Goal: Task Accomplishment & Management: Use online tool/utility

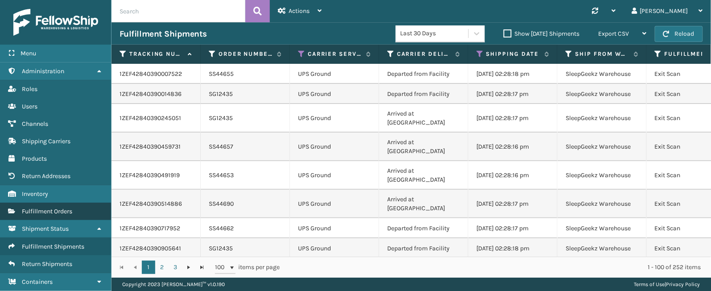
click at [40, 215] on span "Fulfillment Orders" at bounding box center [47, 212] width 50 height 8
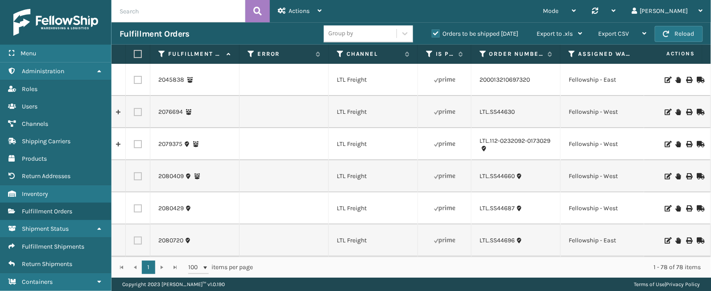
click at [436, 32] on label "Orders to be shipped [DATE]" at bounding box center [475, 34] width 87 height 8
click at [432, 32] on input "Orders to be shipped [DATE]" at bounding box center [432, 32] width 0 height 6
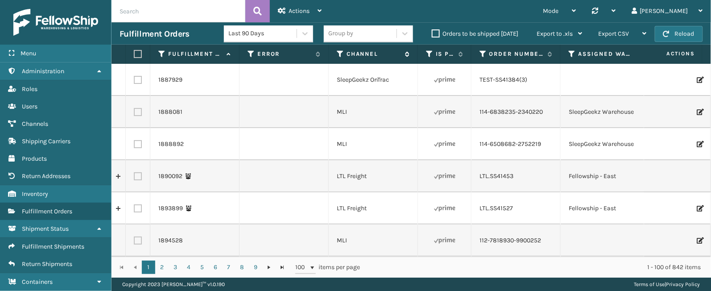
click at [339, 54] on icon at bounding box center [340, 54] width 7 height 8
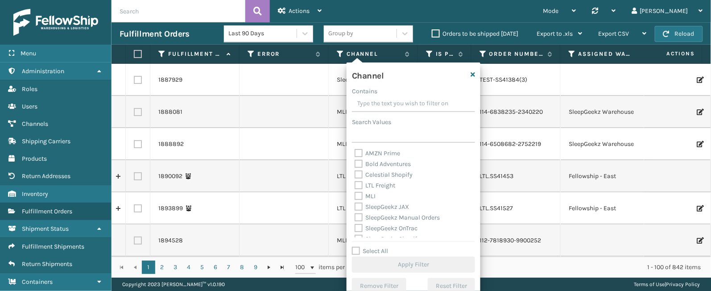
click at [372, 250] on label "Select All" at bounding box center [370, 251] width 36 height 8
click at [372, 247] on input "Select All" at bounding box center [419, 246] width 134 height 1
checkbox input "true"
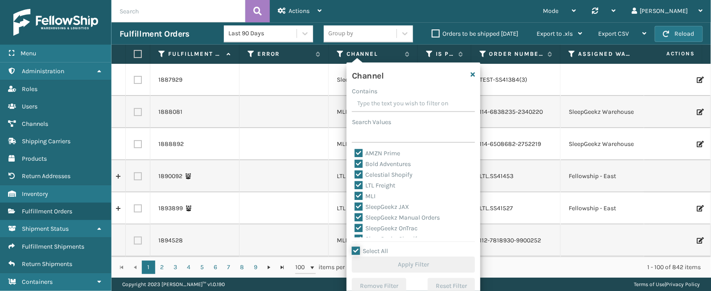
checkbox input "true"
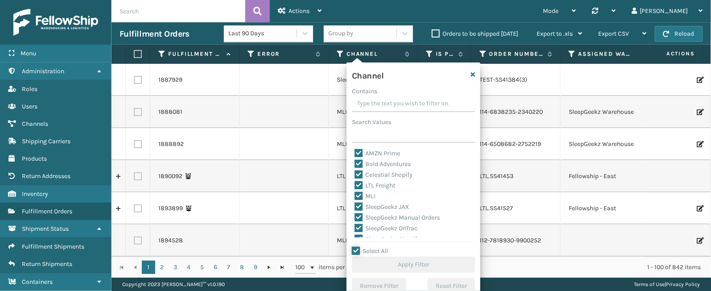
checkbox input "true"
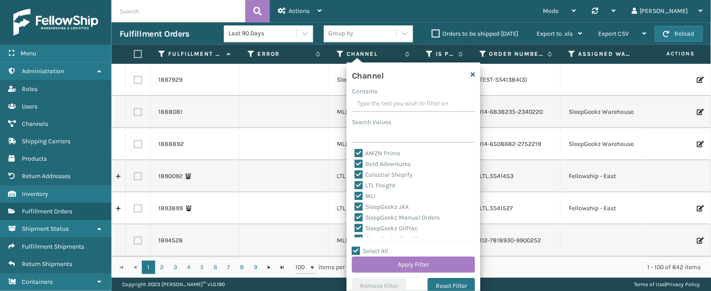
click at [389, 186] on label "LTL Freight" at bounding box center [375, 186] width 41 height 8
click at [355, 186] on input "LTL Freight" at bounding box center [355, 183] width 0 height 6
checkbox input "false"
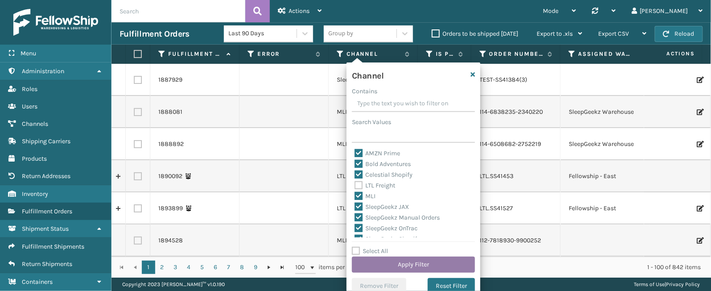
click at [390, 265] on button "Apply Filter" at bounding box center [413, 265] width 123 height 16
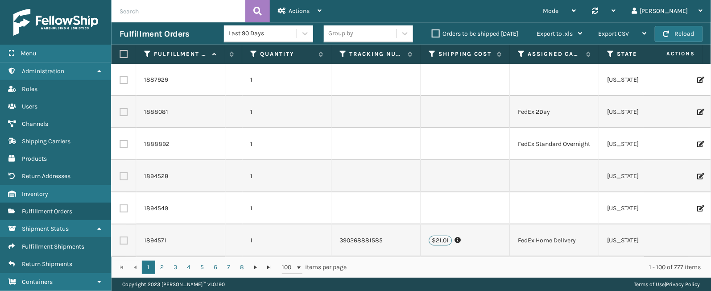
scroll to position [0, 628]
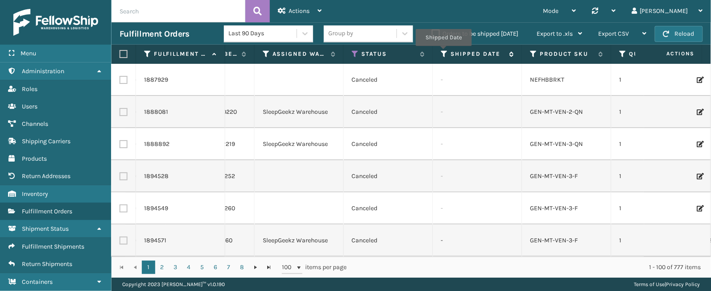
click at [444, 53] on icon at bounding box center [444, 54] width 7 height 8
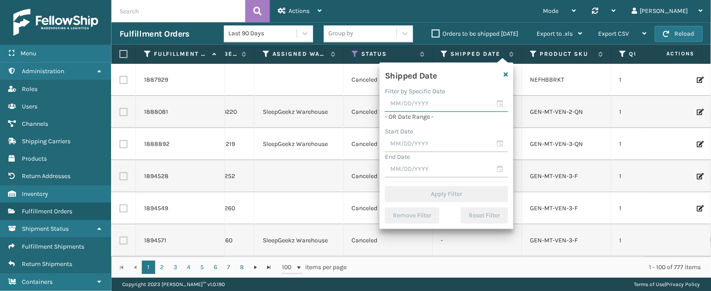
click at [501, 102] on input "text" at bounding box center [446, 104] width 123 height 16
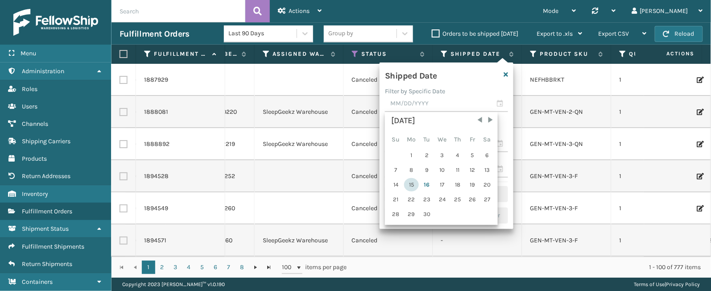
click at [413, 181] on div "15" at bounding box center [411, 184] width 15 height 13
type input "[DATE]"
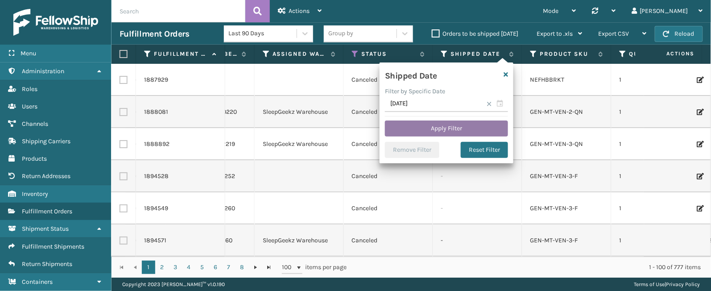
click at [452, 127] on button "Apply Filter" at bounding box center [446, 129] width 123 height 16
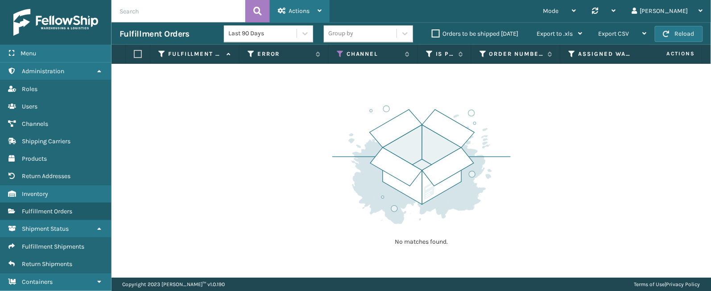
click at [304, 9] on span "Actions" at bounding box center [299, 11] width 21 height 8
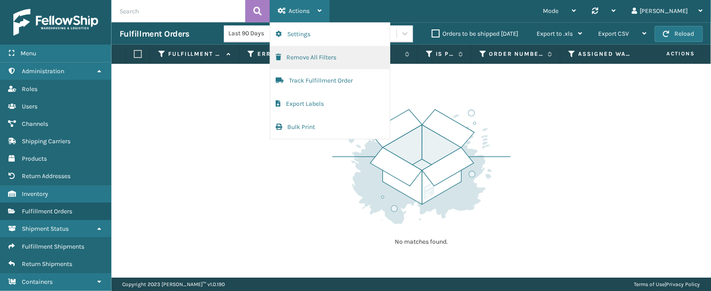
click at [323, 56] on button "Remove All Filters" at bounding box center [330, 57] width 120 height 23
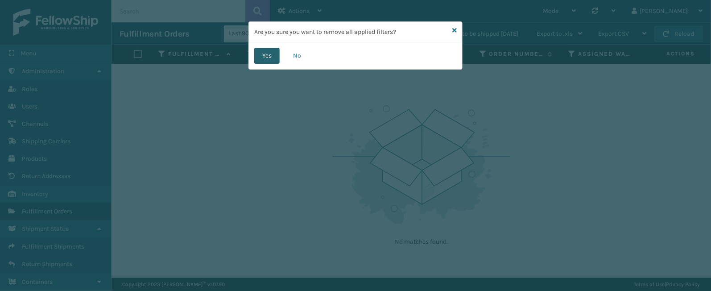
click at [269, 53] on button "Yes" at bounding box center [266, 56] width 25 height 16
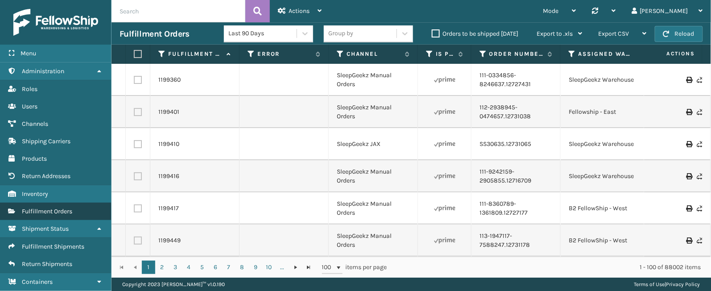
click at [63, 215] on span "Fulfillment Orders" at bounding box center [47, 212] width 50 height 8
click at [41, 212] on span "Fulfillment Orders" at bounding box center [47, 212] width 50 height 8
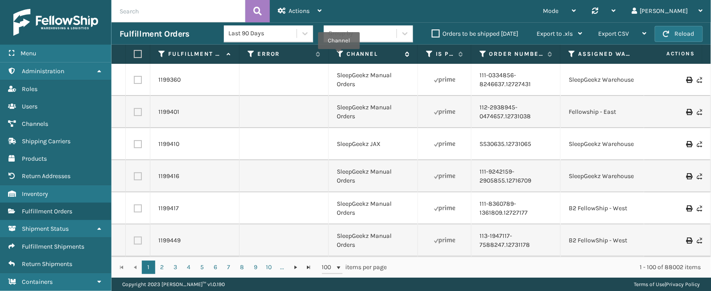
click at [339, 56] on icon at bounding box center [340, 54] width 7 height 8
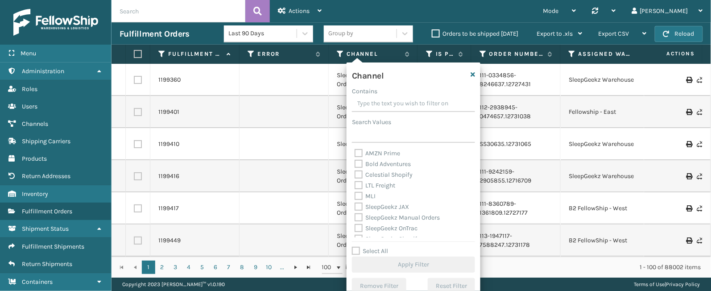
click at [382, 250] on label "Select All" at bounding box center [370, 251] width 36 height 8
click at [382, 247] on input "Select All" at bounding box center [419, 246] width 134 height 1
checkbox input "true"
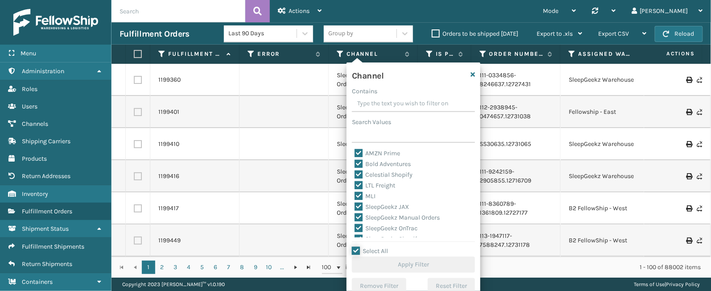
checkbox input "true"
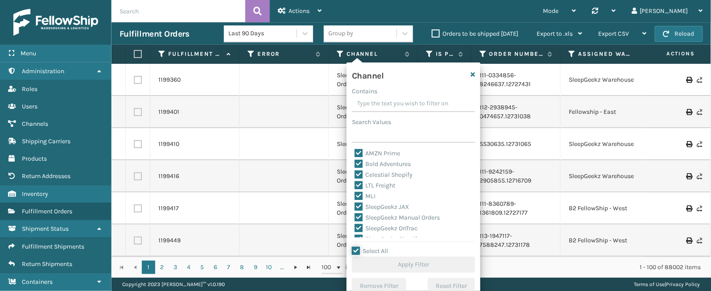
checkbox input "true"
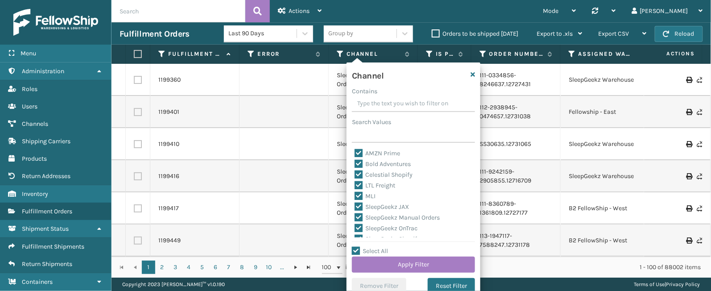
click at [374, 184] on label "LTL Freight" at bounding box center [375, 186] width 41 height 8
click at [355, 184] on input "LTL Freight" at bounding box center [355, 183] width 0 height 6
checkbox input "false"
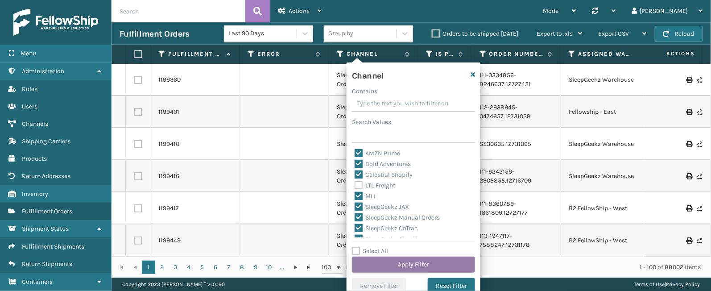
click at [377, 263] on button "Apply Filter" at bounding box center [413, 265] width 123 height 16
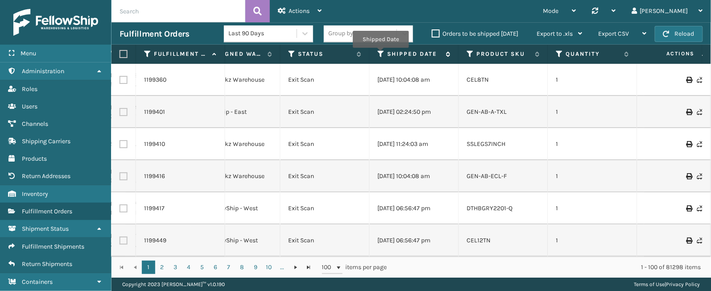
click at [381, 54] on icon at bounding box center [381, 54] width 7 height 8
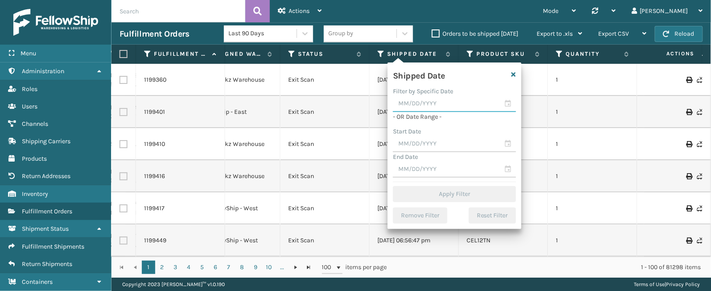
click at [509, 100] on input "text" at bounding box center [454, 104] width 123 height 16
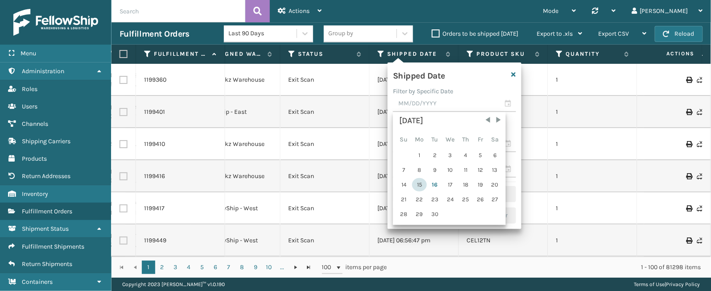
click at [425, 182] on div "15" at bounding box center [419, 184] width 15 height 13
type input "[DATE]"
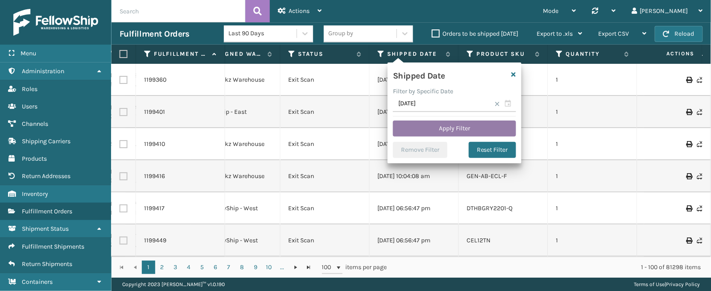
click at [462, 130] on button "Apply Filter" at bounding box center [454, 129] width 123 height 16
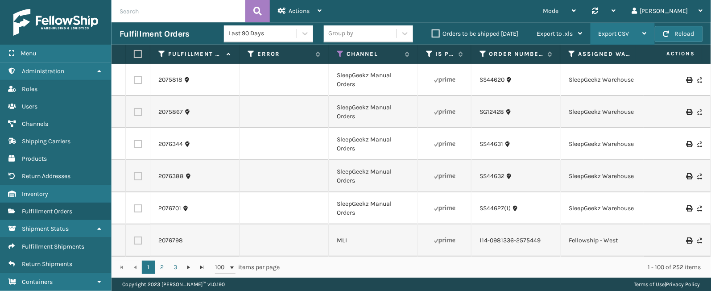
click at [627, 33] on span "Export CSV" at bounding box center [614, 34] width 31 height 8
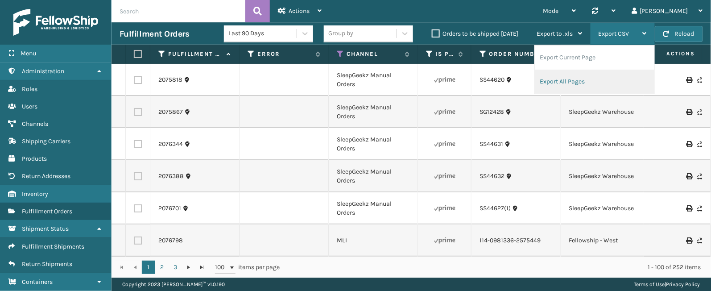
click at [581, 83] on li "Export All Pages" at bounding box center [595, 82] width 120 height 24
